Goal: Complete application form

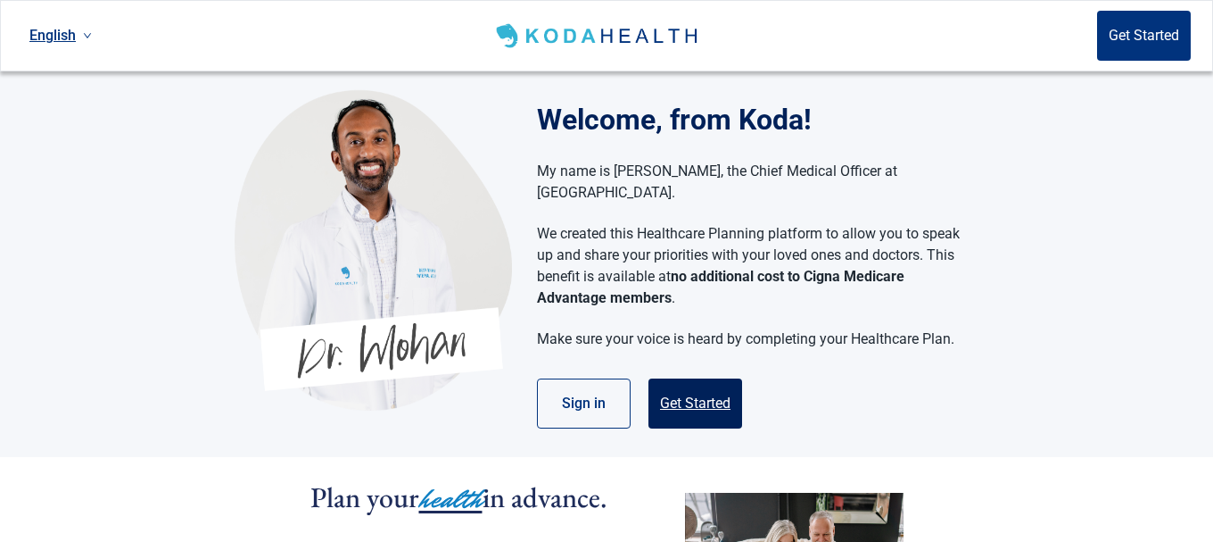
click at [685, 378] on button "Get Started" at bounding box center [696, 403] width 94 height 50
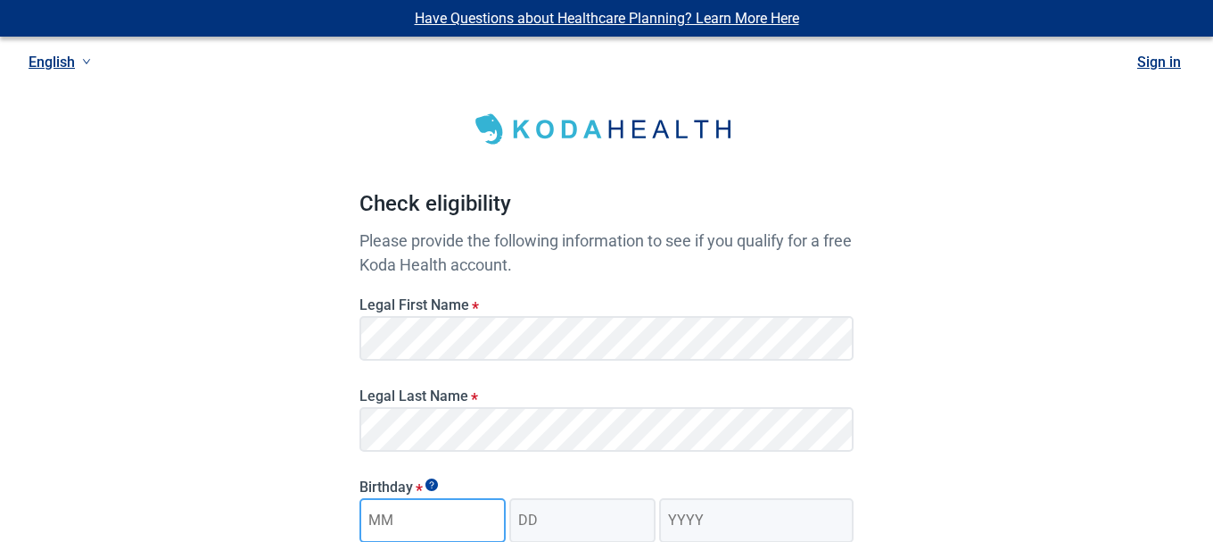
click at [393, 523] on input "Month" at bounding box center [433, 520] width 146 height 45
type input "12"
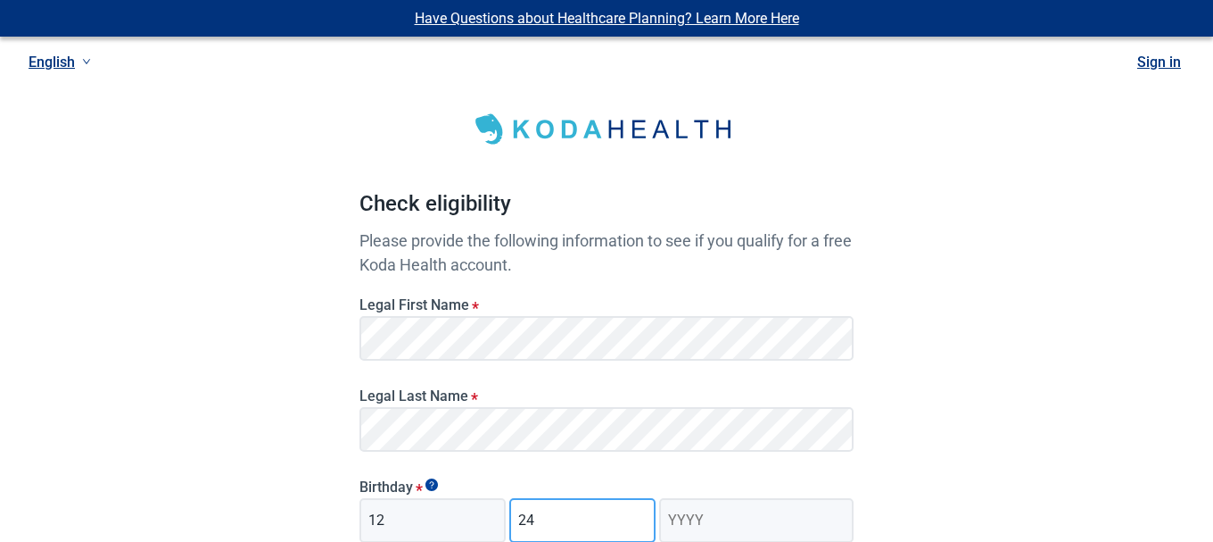
type input "24"
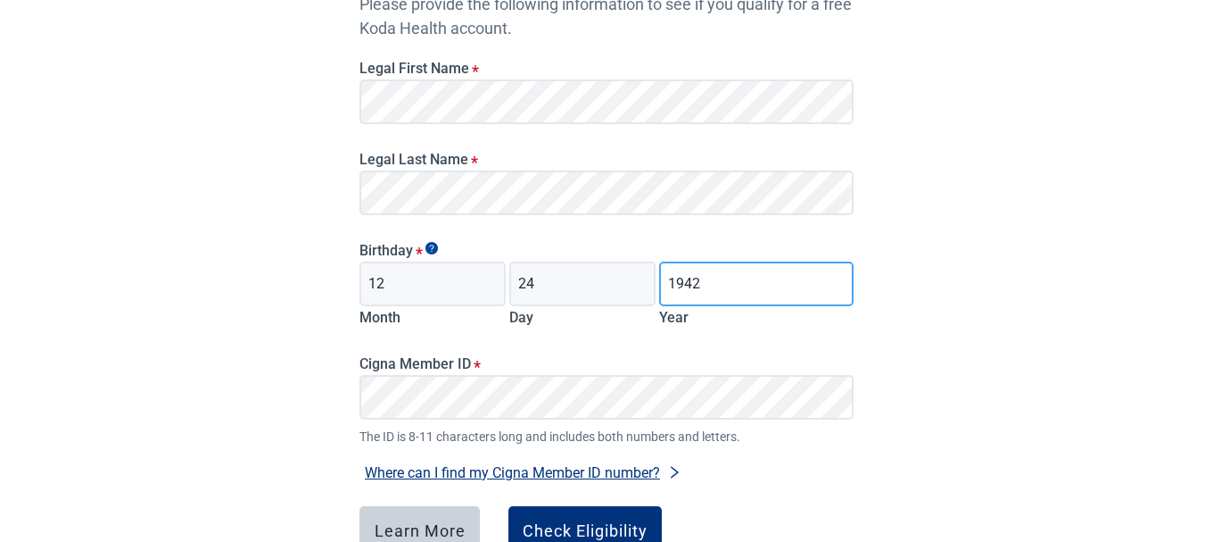
scroll to position [273, 0]
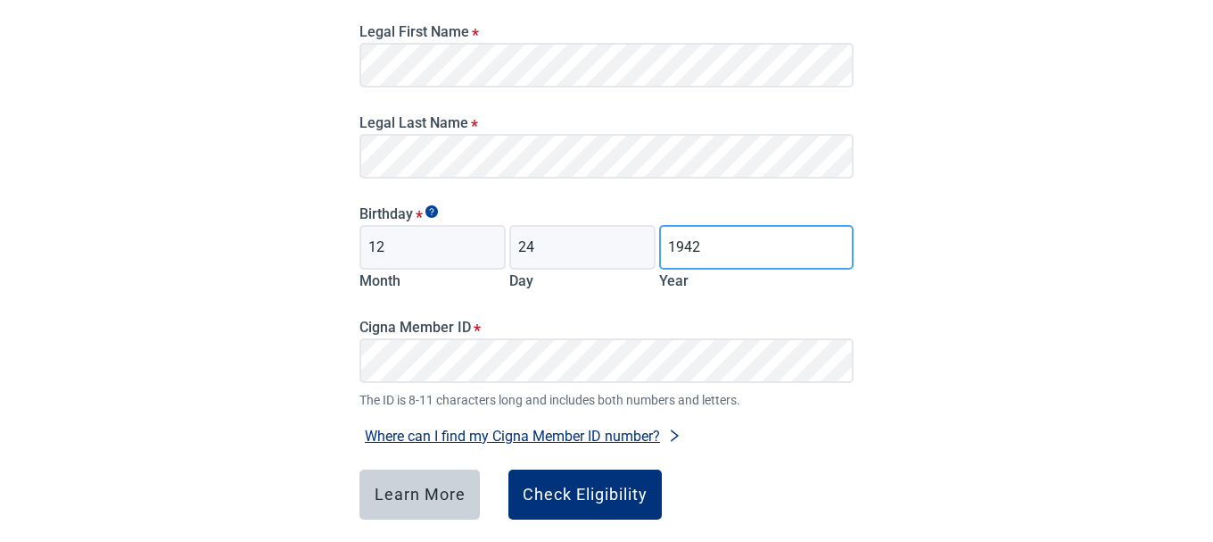
type input "1942"
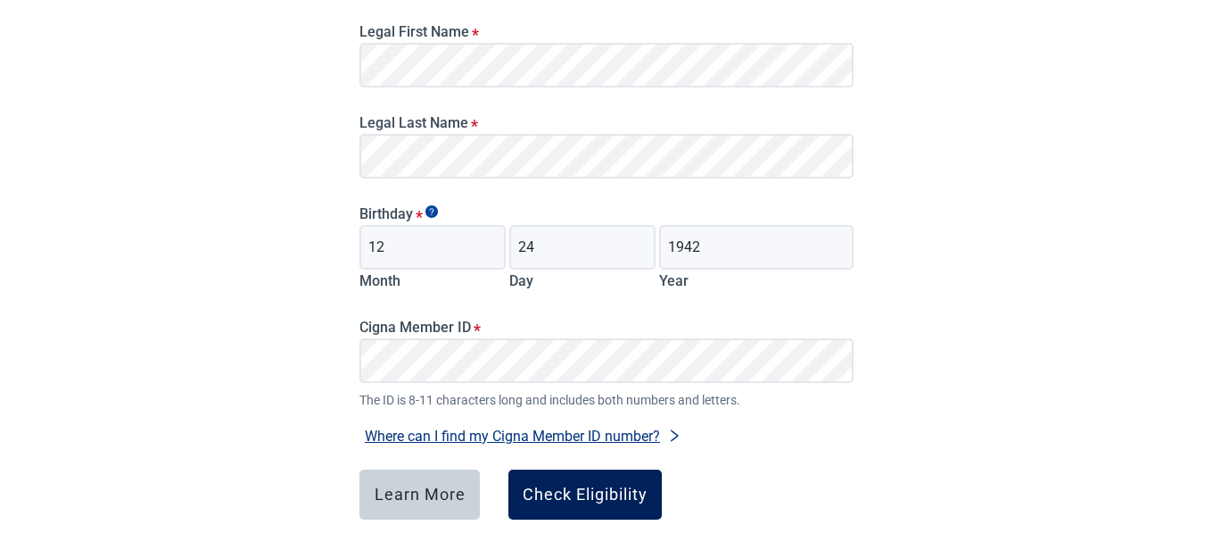
click at [593, 501] on div "Check Eligibility" at bounding box center [585, 494] width 125 height 18
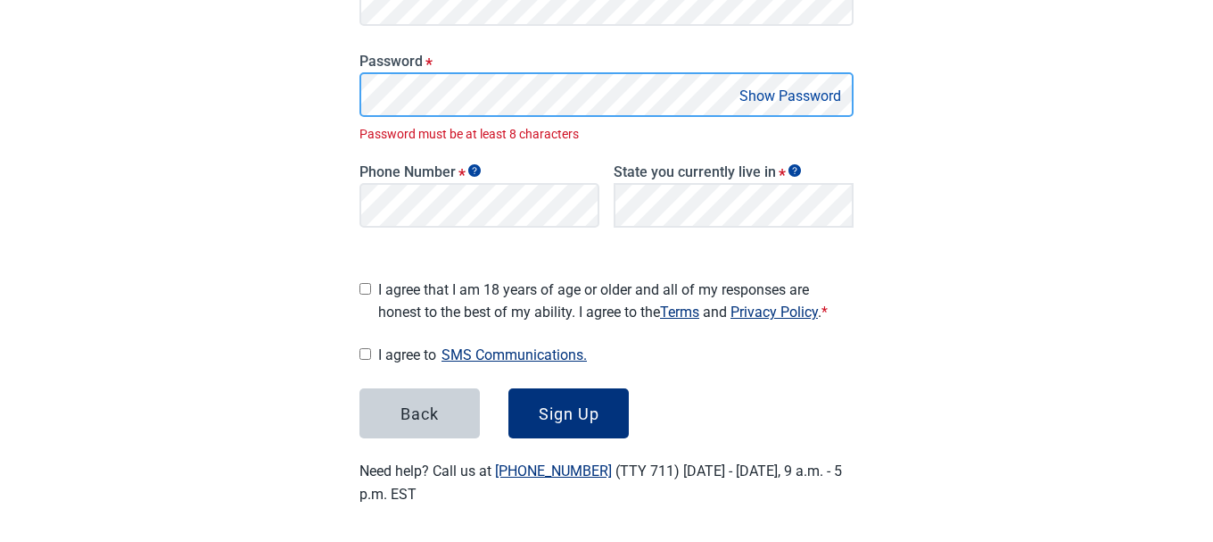
scroll to position [372, 0]
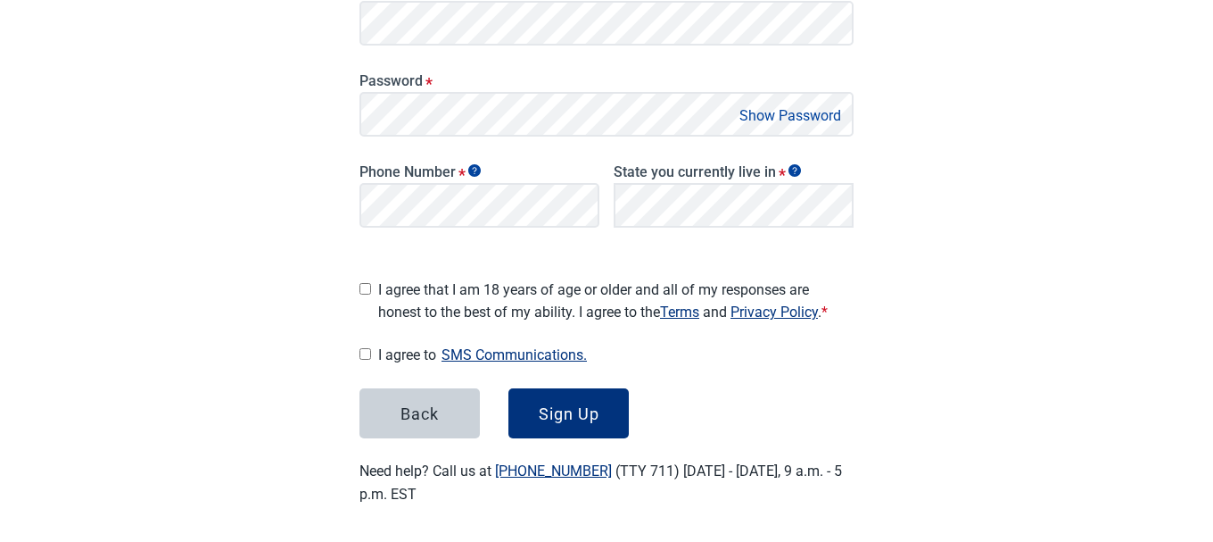
click at [791, 120] on button "Show Password" at bounding box center [790, 116] width 112 height 24
click at [427, 79] on span "*" at bounding box center [429, 83] width 7 height 19
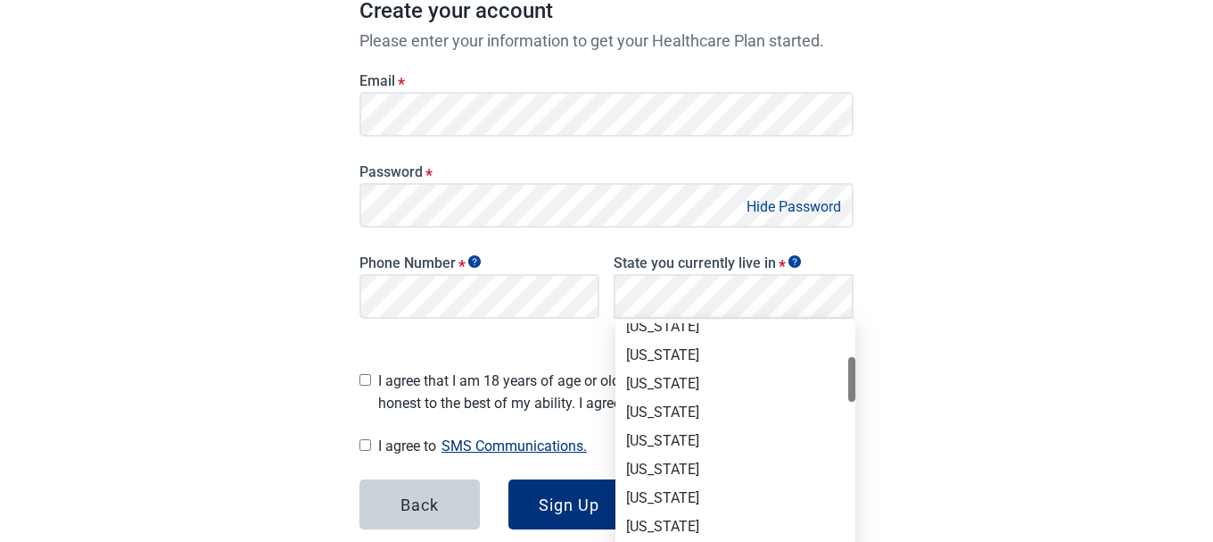
scroll to position [273, 0]
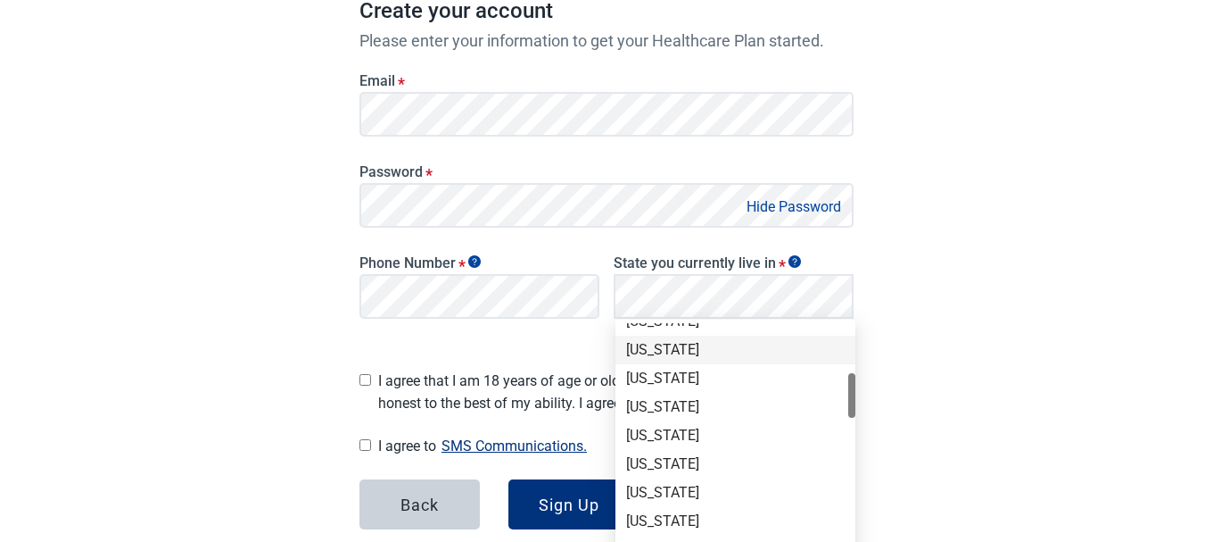
click at [651, 350] on div "[US_STATE]" at bounding box center [735, 350] width 219 height 20
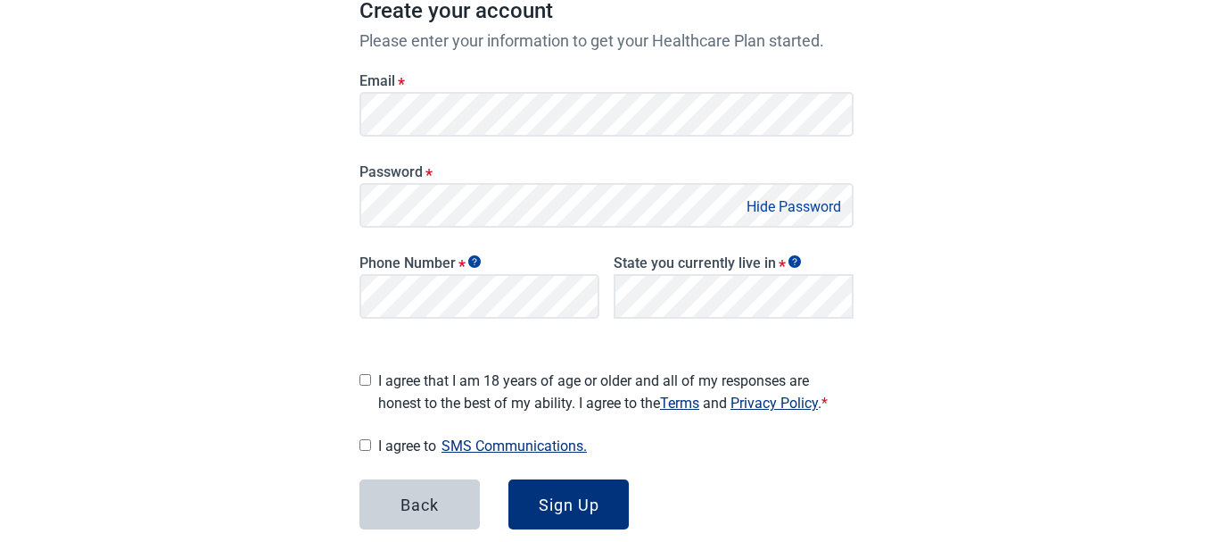
click at [365, 374] on input "I agree that I am 18 years of age or older and all of my responses are honest t…" at bounding box center [366, 380] width 12 height 12
checkbox input "true"
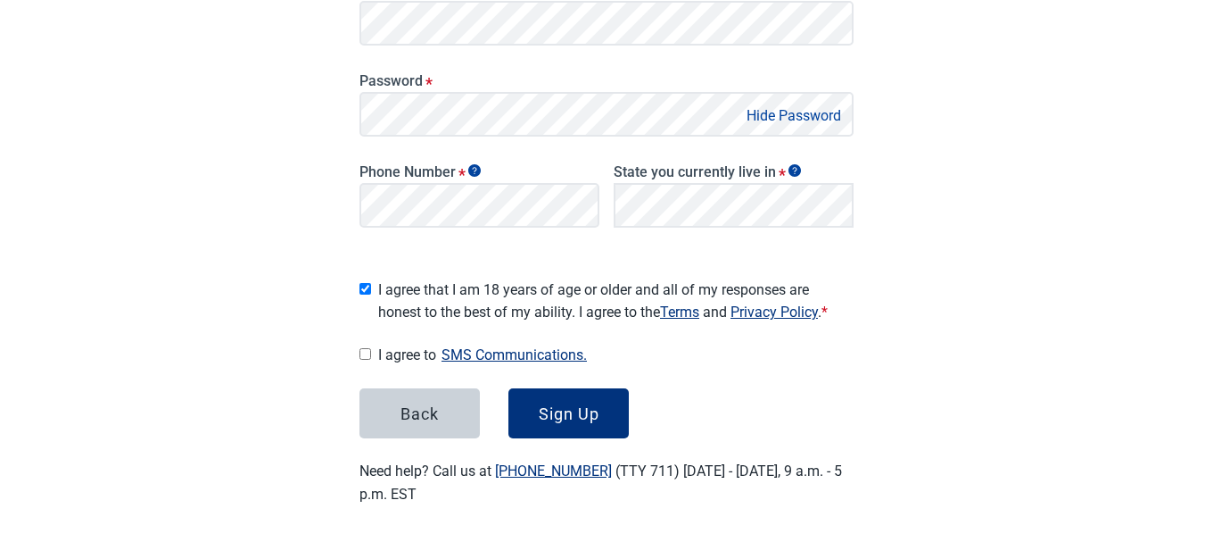
click at [517, 351] on button "SMS Communications." at bounding box center [514, 355] width 156 height 24
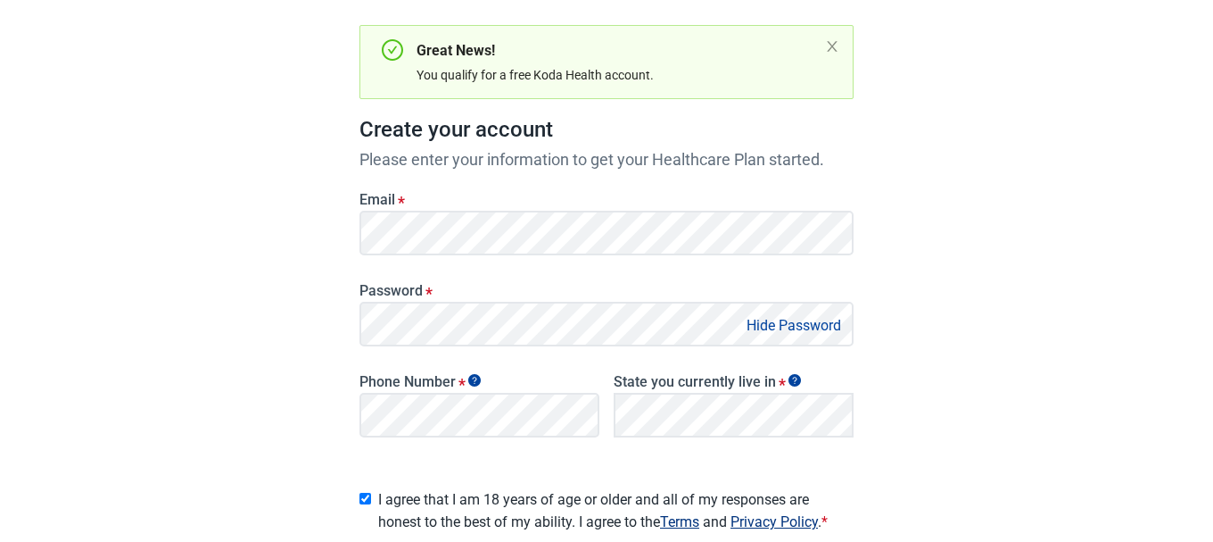
scroll to position [0, 0]
